Goal: Task Accomplishment & Management: Manage account settings

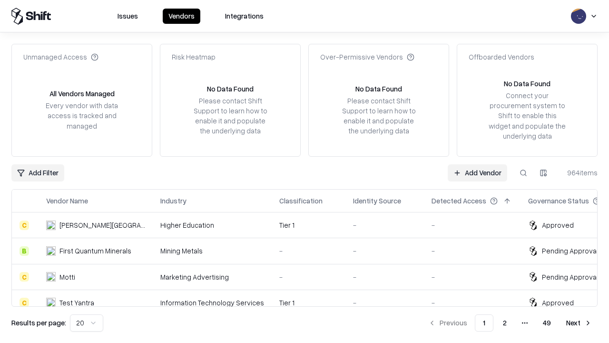
click at [477, 172] on link "Add Vendor" at bounding box center [477, 172] width 59 height 17
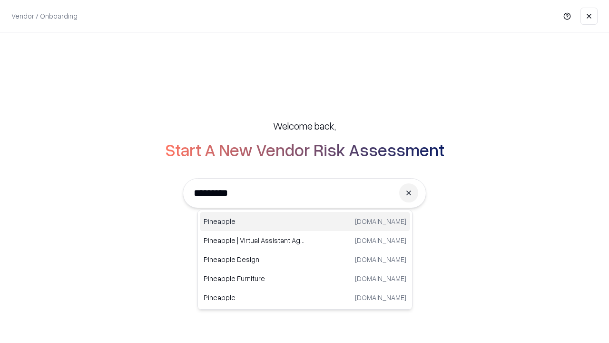
click at [305, 221] on div "Pineapple [DOMAIN_NAME]" at bounding box center [305, 221] width 210 height 19
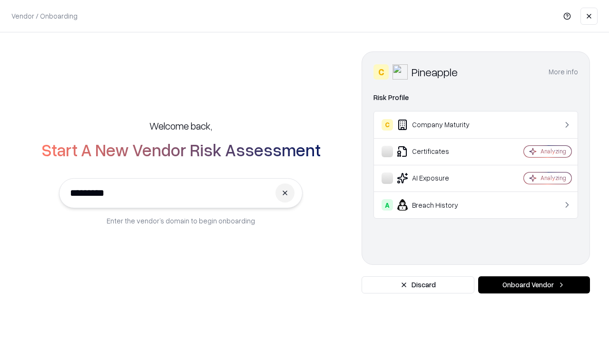
type input "*********"
click at [534, 285] on button "Onboard Vendor" at bounding box center [534, 284] width 112 height 17
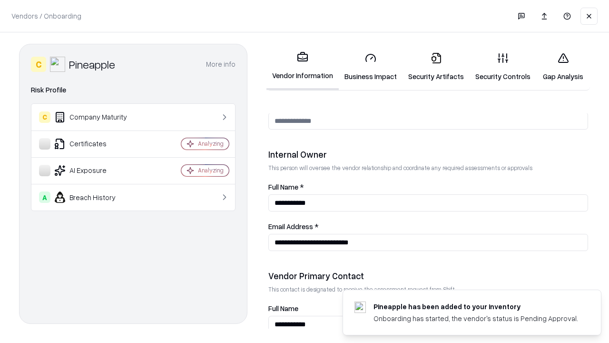
scroll to position [493, 0]
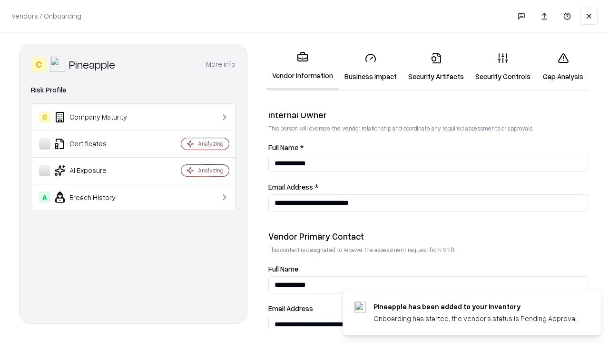
click at [371, 67] on link "Business Impact" at bounding box center [371, 67] width 64 height 44
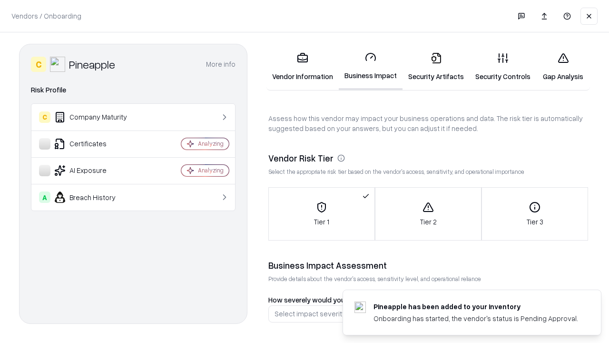
click at [436, 67] on link "Security Artifacts" at bounding box center [436, 67] width 67 height 44
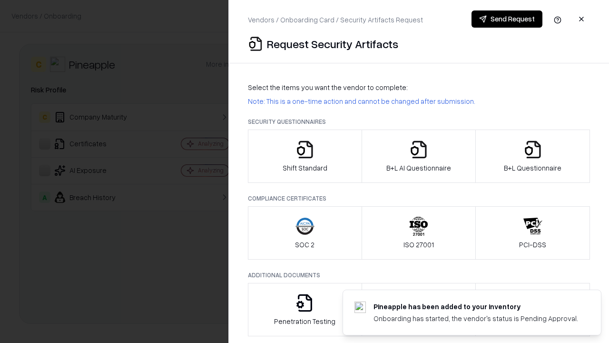
click at [305, 156] on icon "button" at bounding box center [305, 149] width 19 height 19
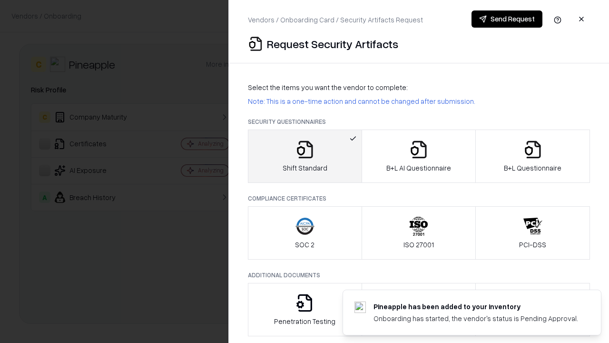
click at [507, 19] on button "Send Request" at bounding box center [507, 18] width 71 height 17
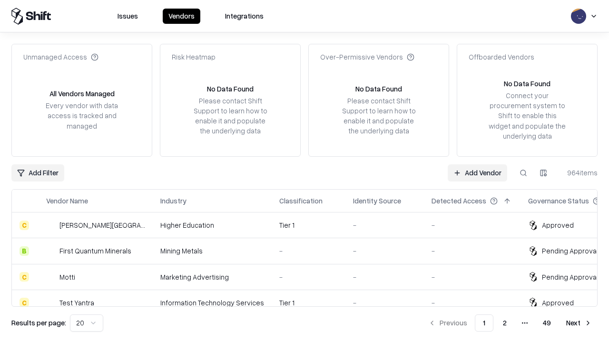
click at [524, 172] on button at bounding box center [523, 172] width 17 height 17
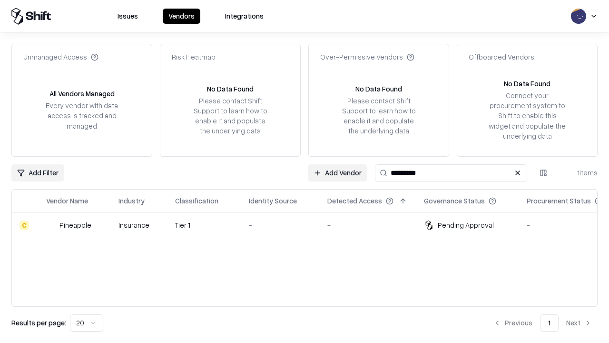
type input "*********"
click at [310, 225] on div "-" at bounding box center [280, 225] width 63 height 10
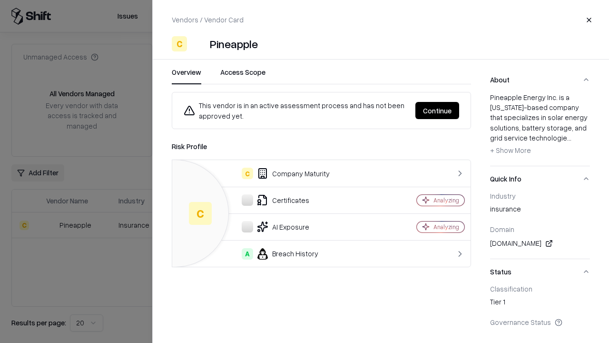
click at [437, 110] on button "Continue" at bounding box center [438, 110] width 44 height 17
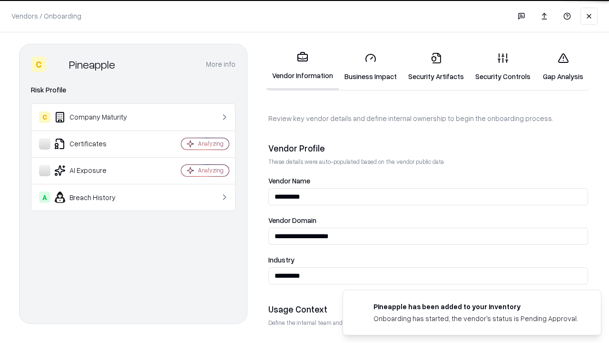
click at [436, 67] on link "Security Artifacts" at bounding box center [436, 67] width 67 height 44
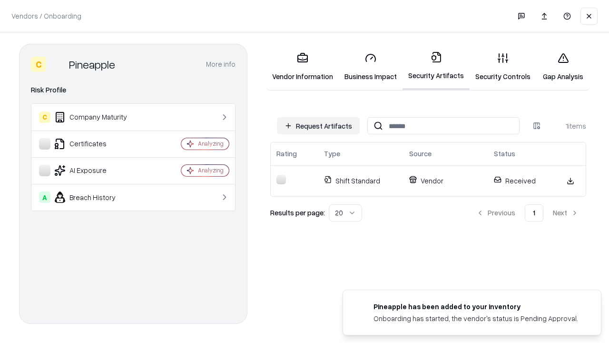
click at [503, 67] on link "Security Controls" at bounding box center [503, 67] width 67 height 44
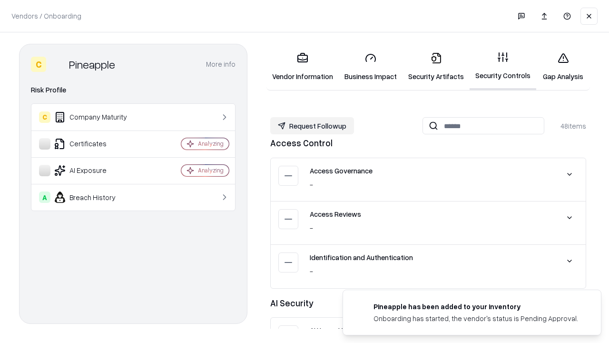
click at [312, 126] on button "Request Followup" at bounding box center [312, 125] width 84 height 17
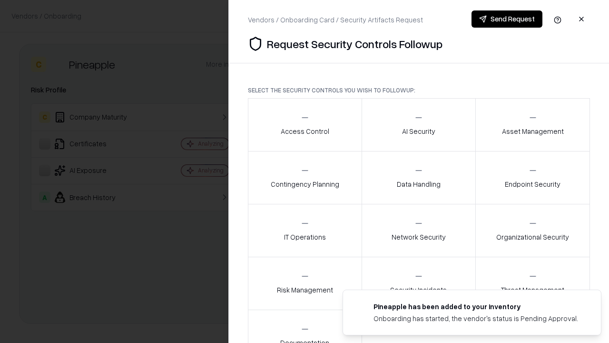
click at [305, 125] on div "Access Control" at bounding box center [305, 124] width 49 height 23
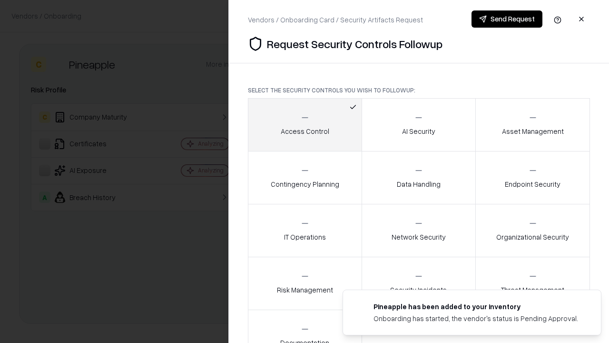
click at [507, 19] on button "Send Request" at bounding box center [507, 18] width 71 height 17
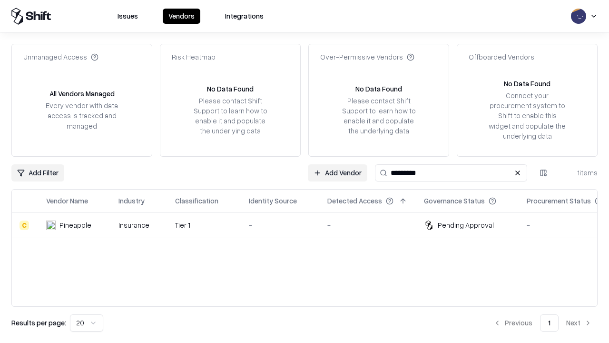
type input "*********"
click at [310, 225] on div "-" at bounding box center [280, 225] width 63 height 10
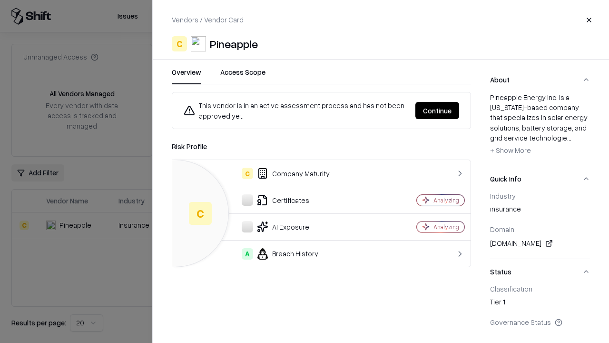
click at [437, 110] on button "Continue" at bounding box center [438, 110] width 44 height 17
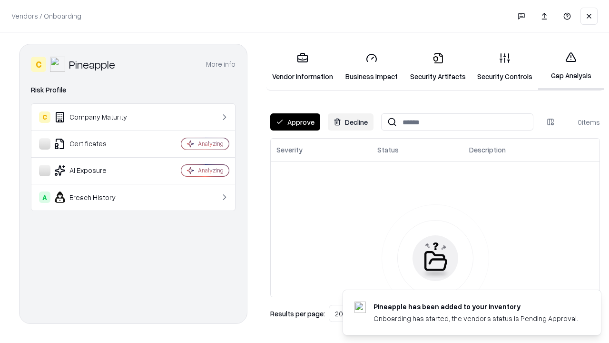
click at [295, 122] on button "Approve" at bounding box center [295, 121] width 50 height 17
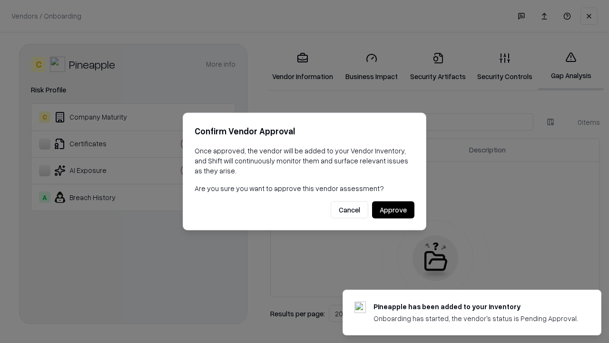
click at [393, 209] on button "Approve" at bounding box center [393, 209] width 42 height 17
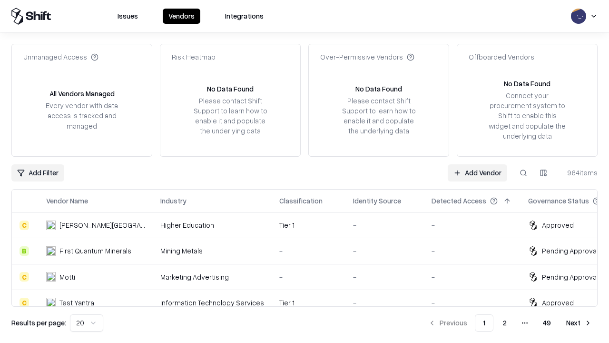
type input "*********"
click at [477, 172] on link "Add Vendor" at bounding box center [477, 172] width 59 height 17
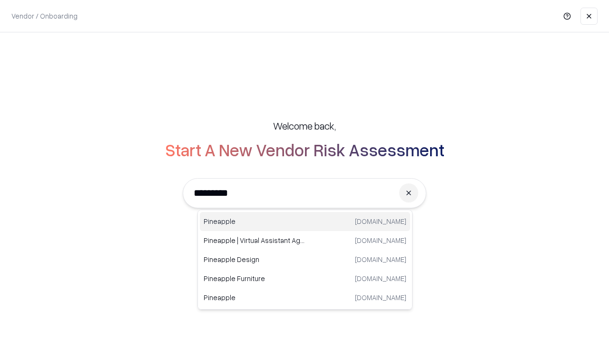
click at [305, 221] on div "Pineapple pineappleenergy.com" at bounding box center [305, 221] width 210 height 19
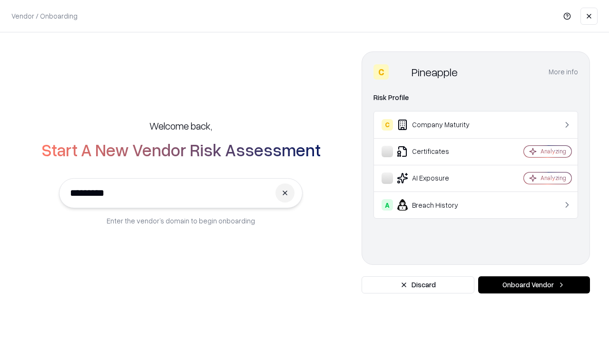
type input "*********"
click at [534, 285] on button "Onboard Vendor" at bounding box center [534, 284] width 112 height 17
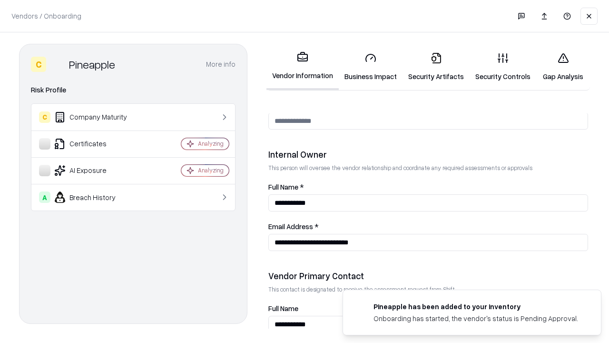
scroll to position [493, 0]
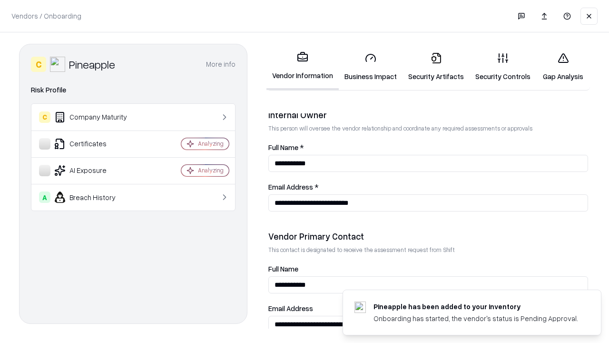
click at [563, 67] on link "Gap Analysis" at bounding box center [563, 67] width 54 height 44
